Goal: Task Accomplishment & Management: Use online tool/utility

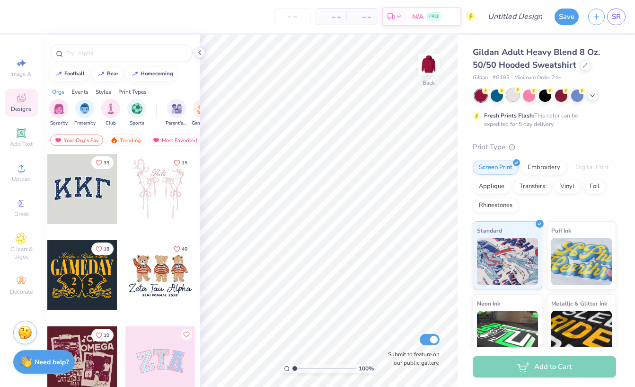
click at [513, 97] on div at bounding box center [513, 94] width 12 height 12
click at [15, 135] on div "Add Text" at bounding box center [21, 137] width 33 height 28
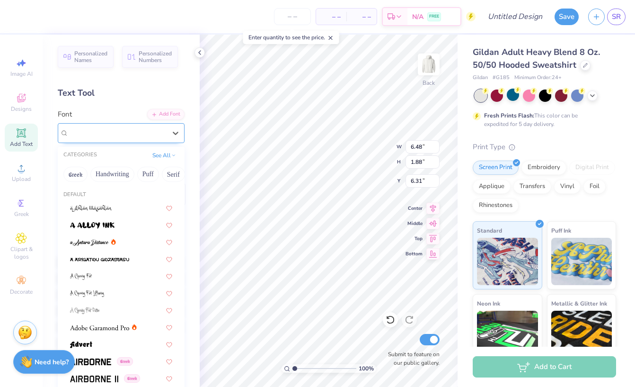
click at [102, 124] on div "Super Dream" at bounding box center [121, 133] width 127 height 20
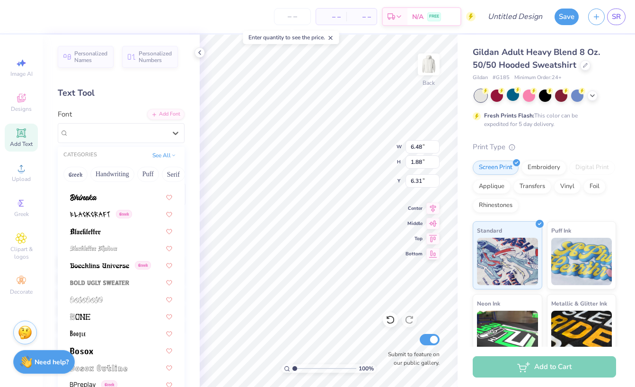
scroll to position [643, 0]
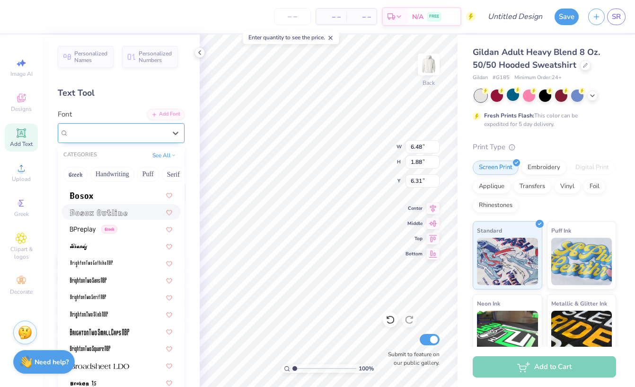
click at [161, 124] on div "Super Dream" at bounding box center [121, 133] width 127 height 20
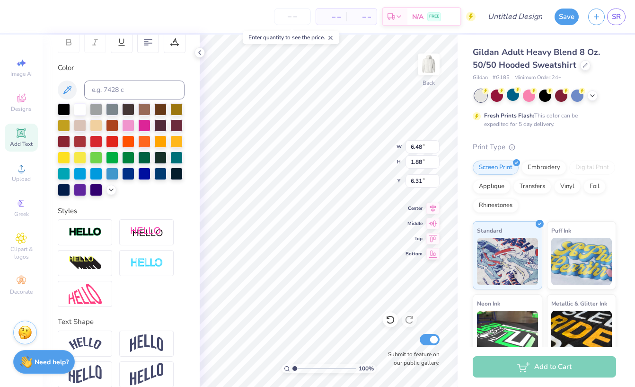
scroll to position [163, 0]
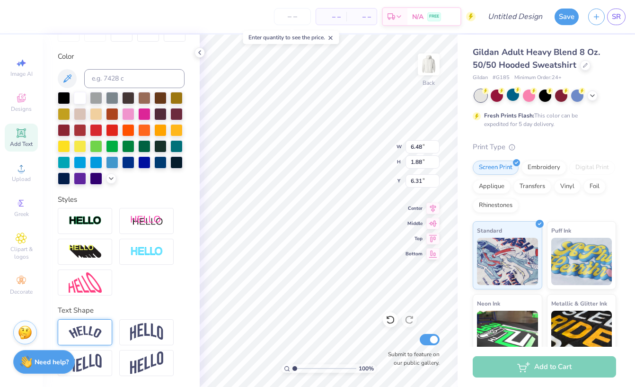
click at [96, 334] on img at bounding box center [85, 332] width 33 height 13
type input "8.79"
type input "2.47"
type input "6.02"
click at [124, 254] on div at bounding box center [146, 251] width 54 height 26
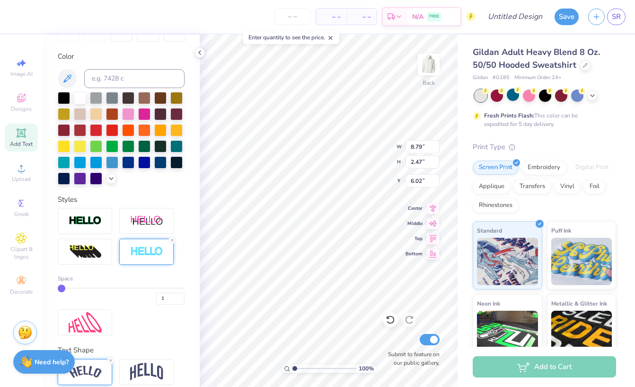
type input "8.83"
type input "2.50"
type input "6.00"
type input "2"
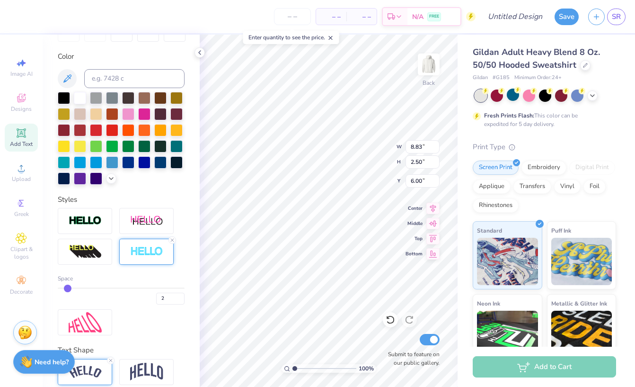
drag, startPoint x: 60, startPoint y: 290, endPoint x: 70, endPoint y: 290, distance: 10.4
type input "2"
click at [70, 289] on input "range" at bounding box center [121, 287] width 127 height 1
type input "8.86"
type input "2.54"
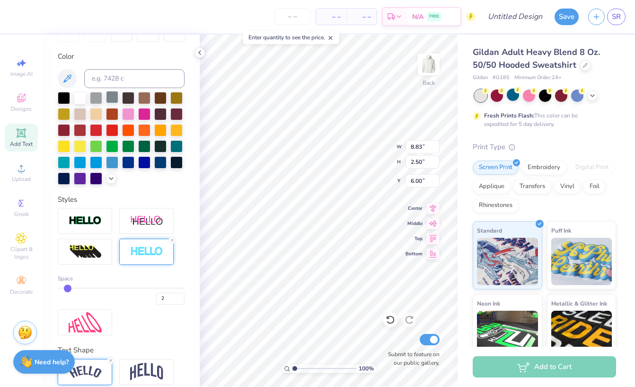
type input "5.98"
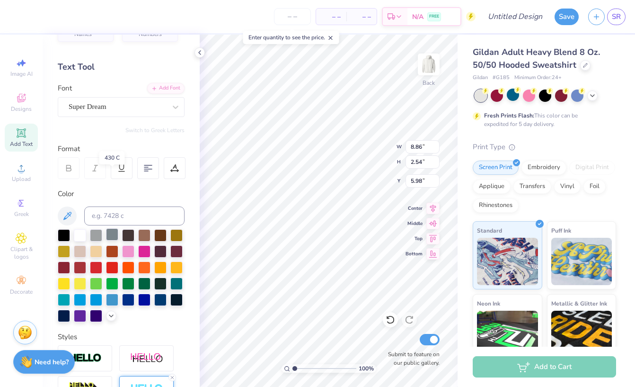
scroll to position [0, 0]
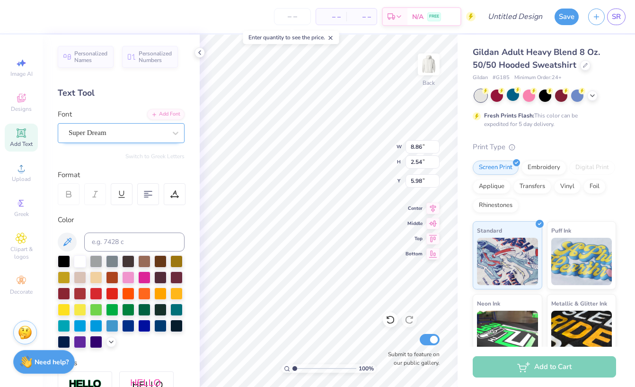
click at [102, 134] on div "Super Dream" at bounding box center [117, 132] width 99 height 15
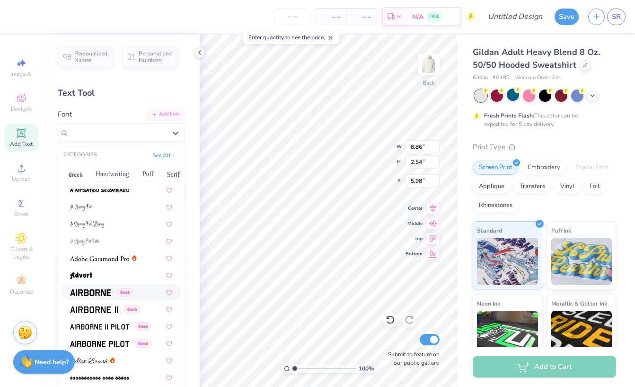
scroll to position [76, 0]
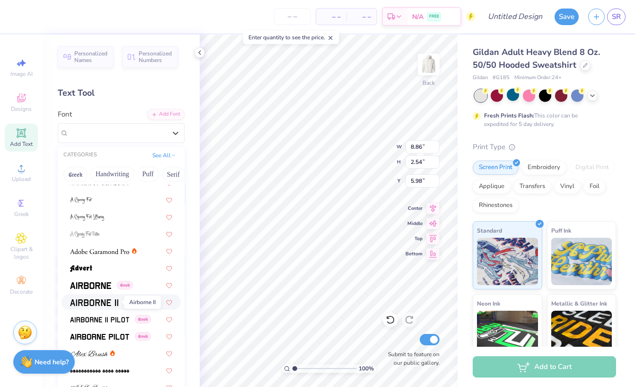
click at [99, 304] on img at bounding box center [94, 302] width 48 height 7
type input "8.92"
type input "2.68"
type input "5.91"
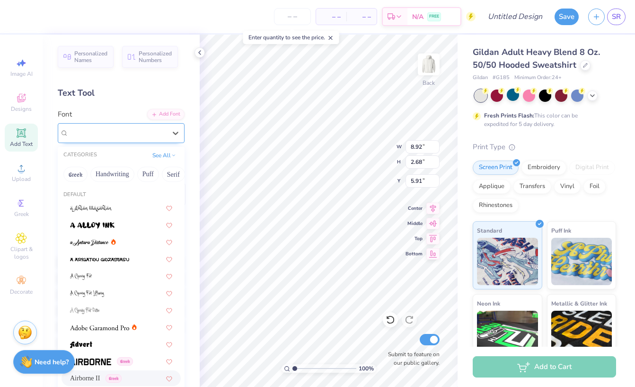
click at [101, 132] on div "Airborne II Greek" at bounding box center [117, 132] width 99 height 15
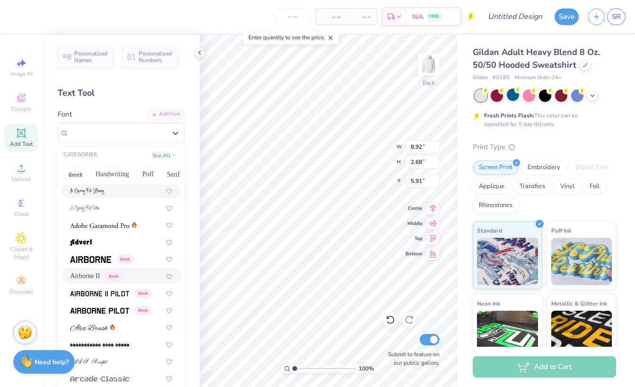
scroll to position [123, 0]
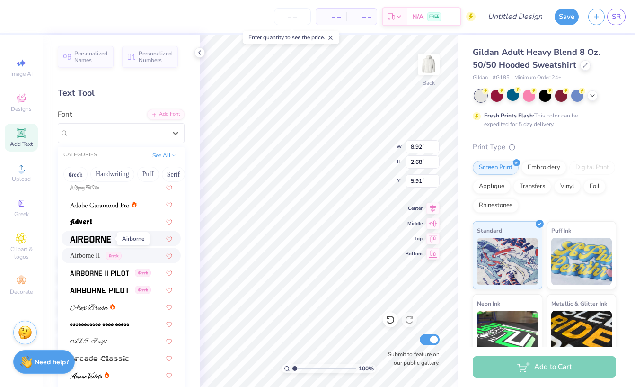
click at [104, 236] on img at bounding box center [90, 239] width 41 height 7
type input "9.05"
type input "2.69"
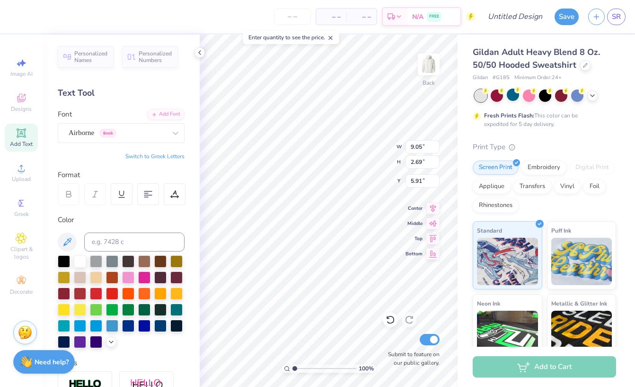
click at [97, 146] on div "Personalized Names Personalized Numbers Text Tool Add Font Font Airborne Greek …" at bounding box center [121, 211] width 157 height 352
click at [97, 238] on input at bounding box center [134, 241] width 100 height 19
click at [162, 326] on div at bounding box center [160, 324] width 12 height 12
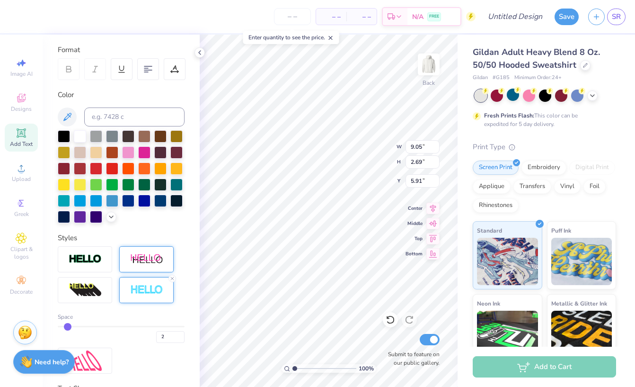
scroll to position [133, 0]
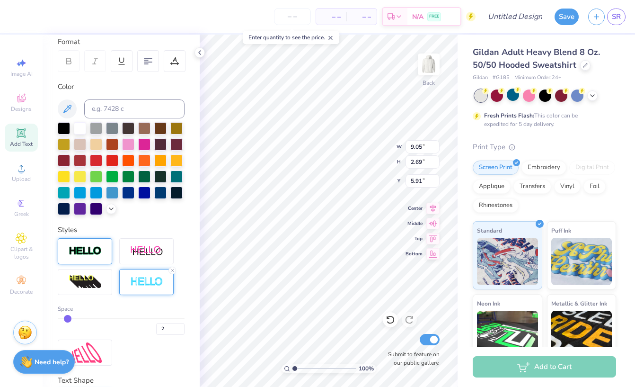
click at [96, 238] on div at bounding box center [85, 251] width 54 height 26
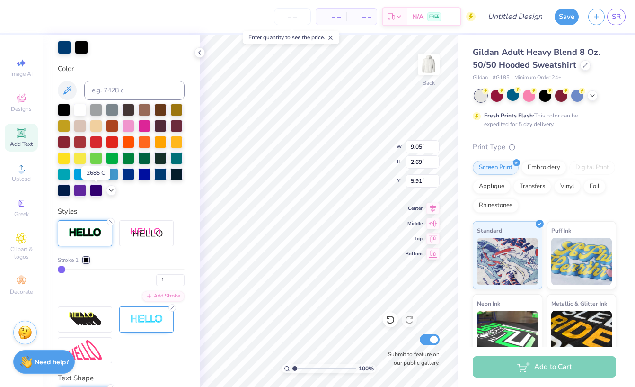
scroll to position [212, 0]
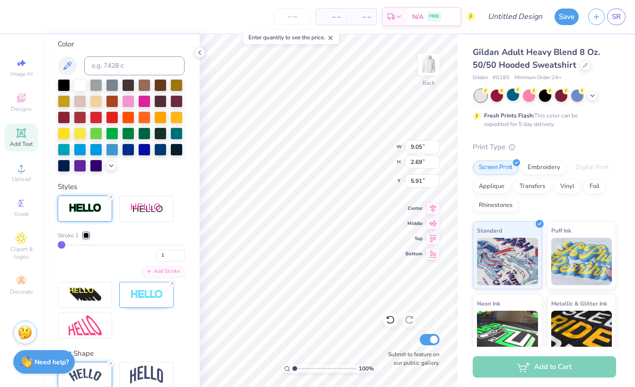
click at [87, 237] on div at bounding box center [86, 235] width 6 height 6
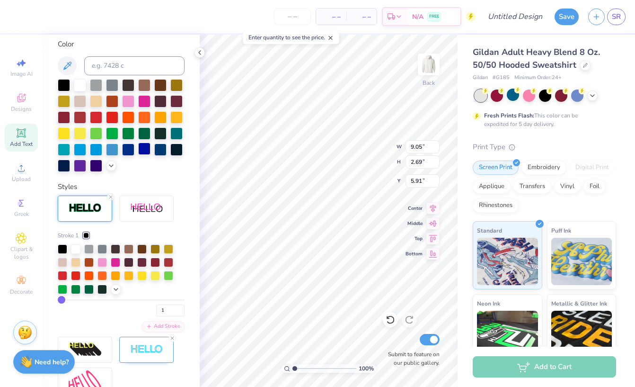
click at [142, 149] on div at bounding box center [144, 148] width 12 height 12
click at [65, 164] on div at bounding box center [64, 164] width 12 height 12
click at [60, 160] on div at bounding box center [64, 164] width 12 height 12
click at [62, 167] on div at bounding box center [64, 164] width 12 height 12
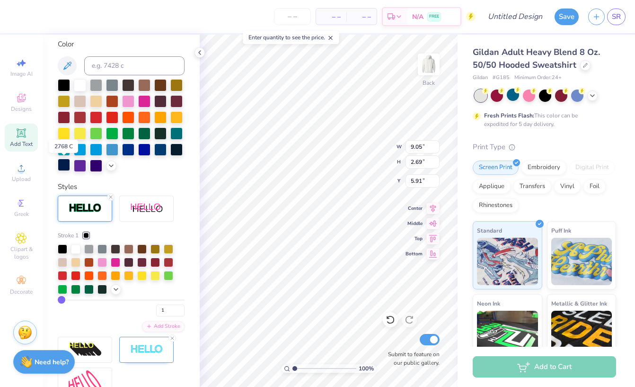
click at [62, 167] on div at bounding box center [64, 164] width 12 height 12
click at [90, 260] on div at bounding box center [88, 260] width 9 height 9
click at [87, 265] on div at bounding box center [88, 260] width 9 height 9
click at [92, 301] on div "1" at bounding box center [121, 307] width 127 height 17
click at [92, 300] on div "1" at bounding box center [121, 307] width 127 height 17
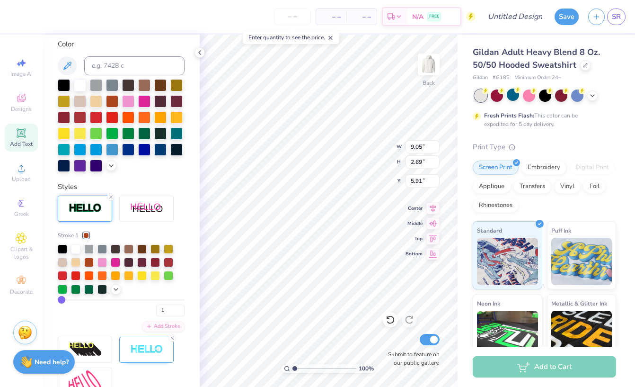
type input "2"
type input "3"
type input "4"
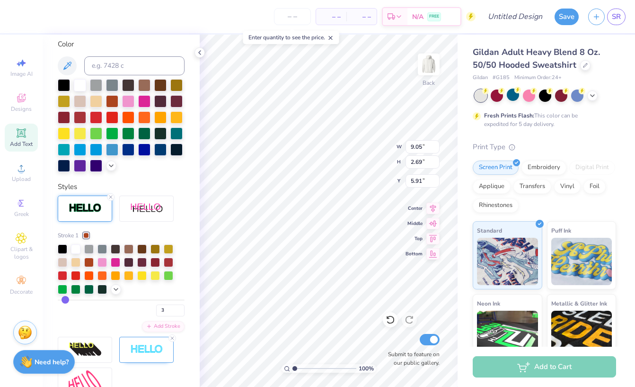
type input "4"
type input "5"
type input "6"
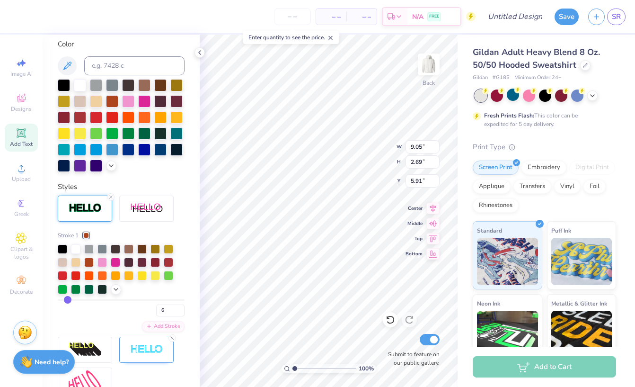
type input "8"
type input "9"
type input "10"
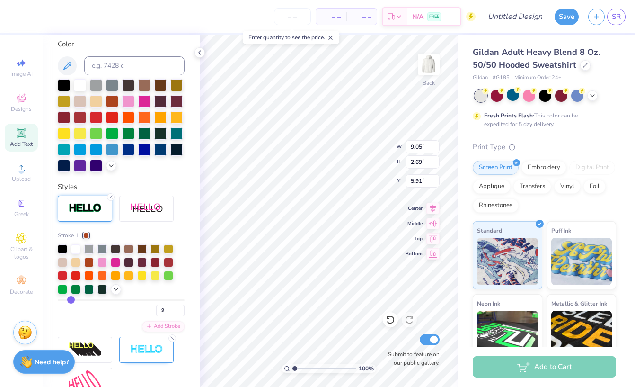
type input "10"
drag, startPoint x: 63, startPoint y: 298, endPoint x: 72, endPoint y: 298, distance: 9.0
type input "10"
click at [72, 299] on input "range" at bounding box center [121, 299] width 127 height 1
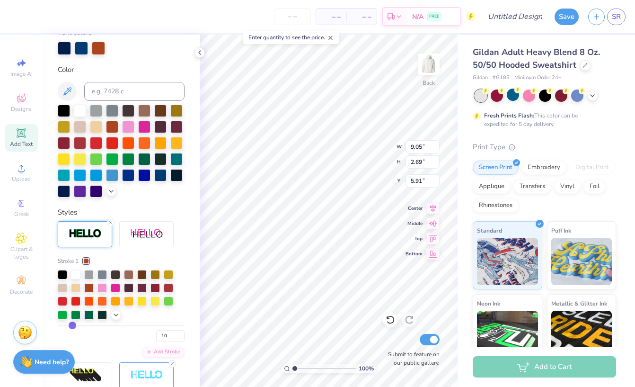
type input "9.33"
type input "2.97"
type input "5.76"
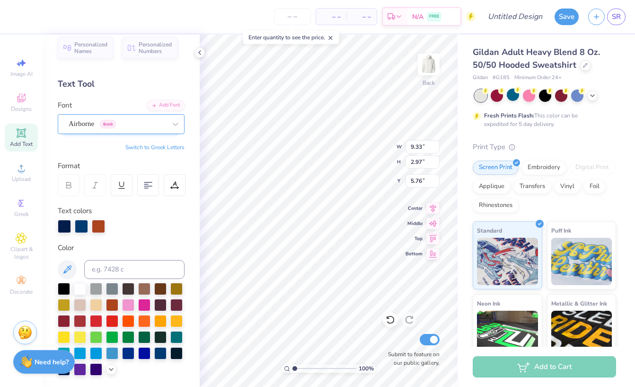
scroll to position [0, 0]
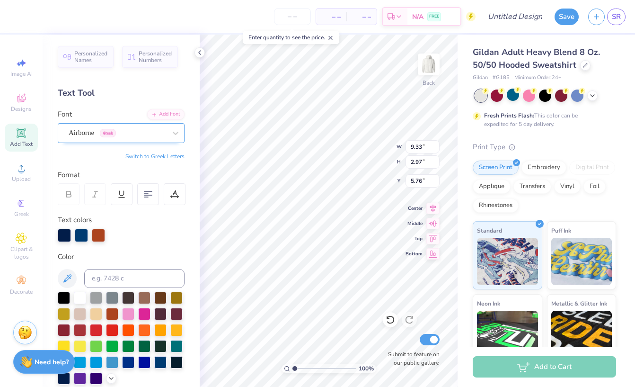
click at [109, 131] on div "Airborne Greek" at bounding box center [117, 132] width 99 height 15
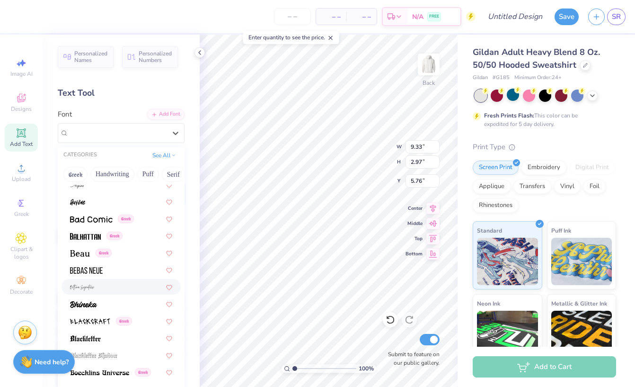
scroll to position [383, 0]
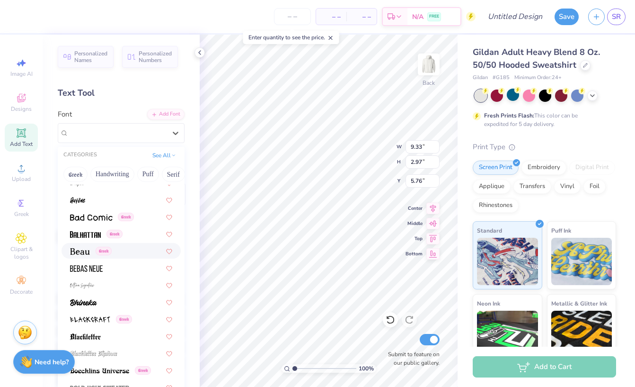
click at [85, 250] on img at bounding box center [80, 251] width 20 height 7
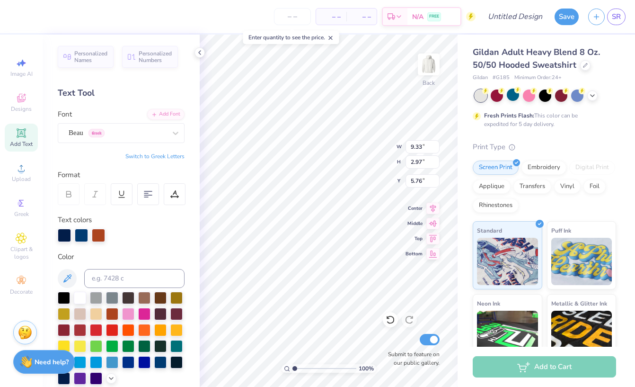
type input "9.00"
type input "2.90"
type input "5.80"
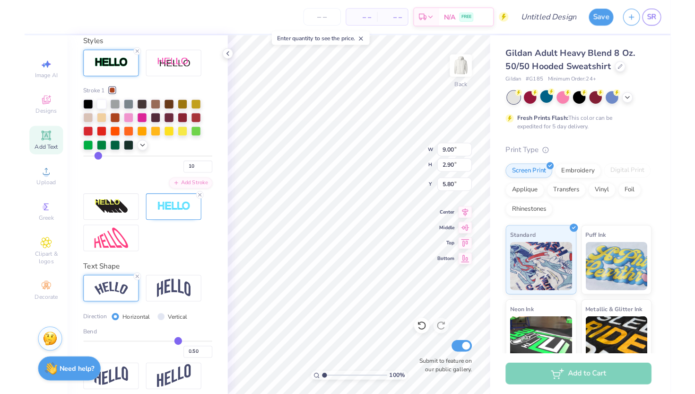
scroll to position [365, 0]
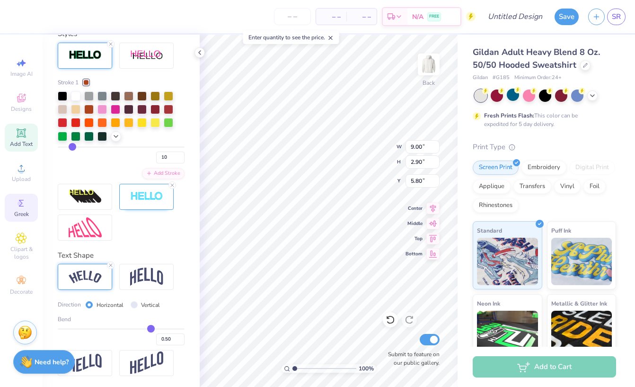
click at [24, 194] on div "Greek" at bounding box center [21, 208] width 33 height 28
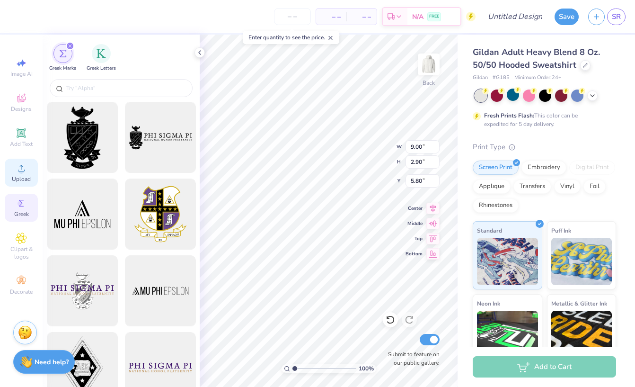
click at [21, 170] on circle at bounding box center [20, 170] width 5 height 5
